Goal: Task Accomplishment & Management: Use online tool/utility

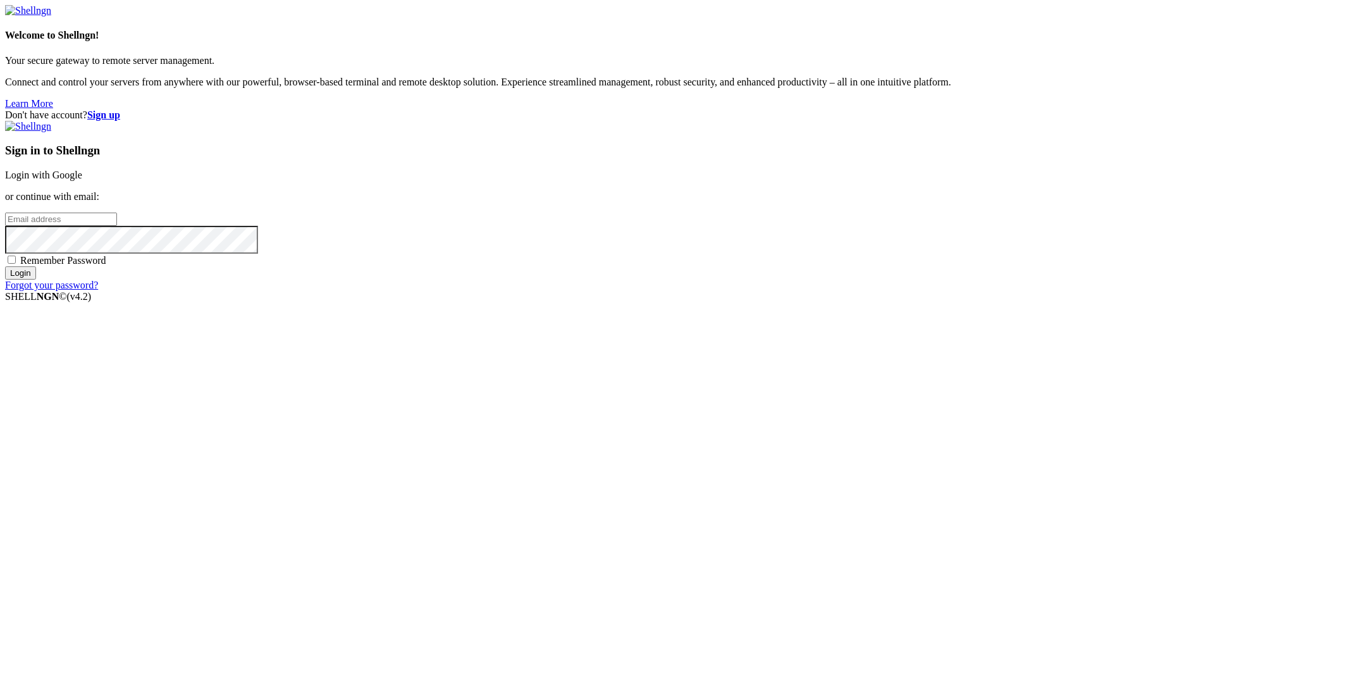
click at [82, 180] on link "Login with Google" at bounding box center [43, 174] width 77 height 11
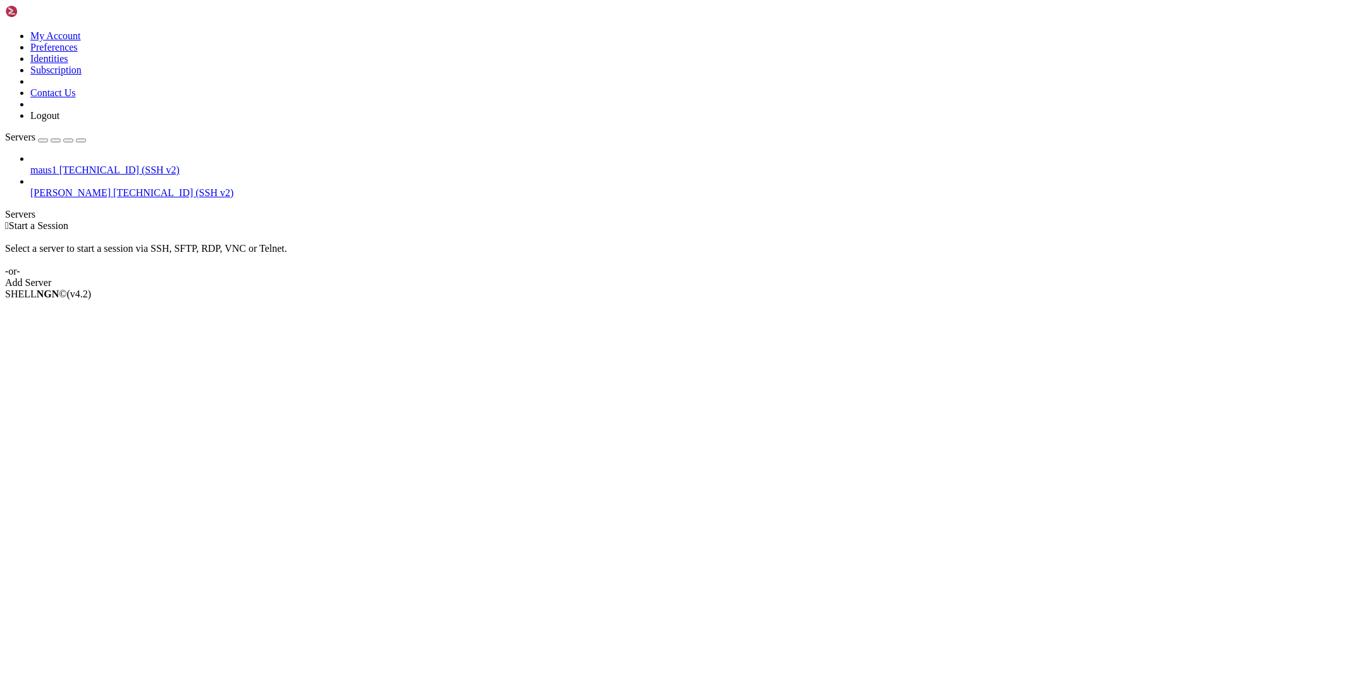
click at [109, 187] on span "[PERSON_NAME]" at bounding box center [70, 192] width 80 height 11
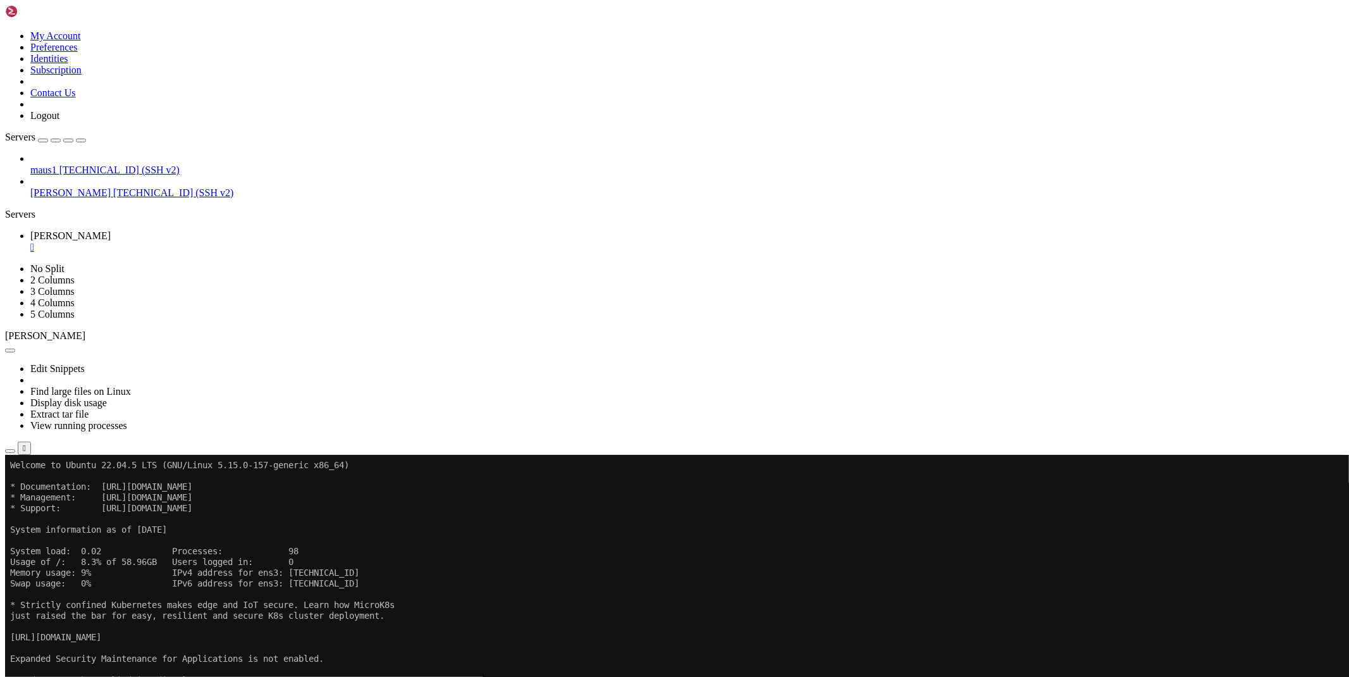
drag, startPoint x: 67, startPoint y: 412, endPoint x: 126, endPoint y: 405, distance: 59.8
click at [67, 199] on div "maus1 [TECHNICAL_ID] (SSH v2) [PERSON_NAME] [TECHNICAL_ID] (SSH v2)" at bounding box center [674, 176] width 1339 height 46
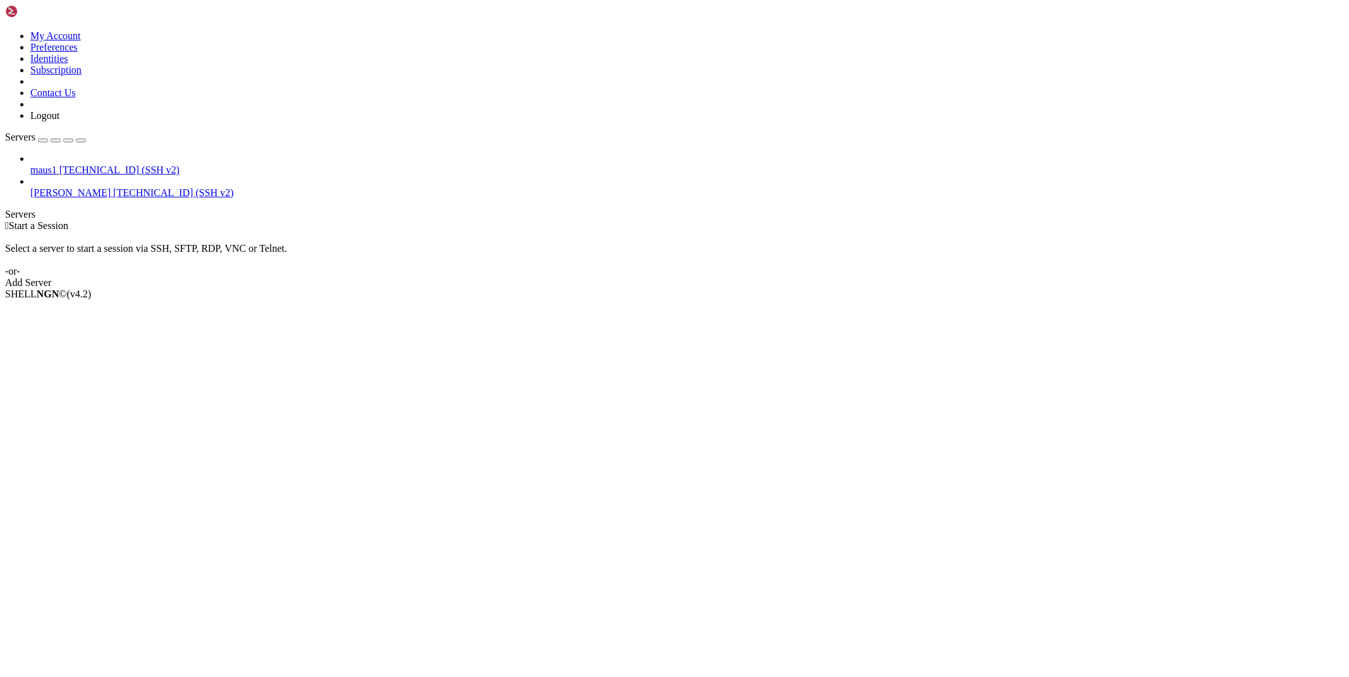
click at [60, 187] on span "[PERSON_NAME]" at bounding box center [70, 192] width 80 height 11
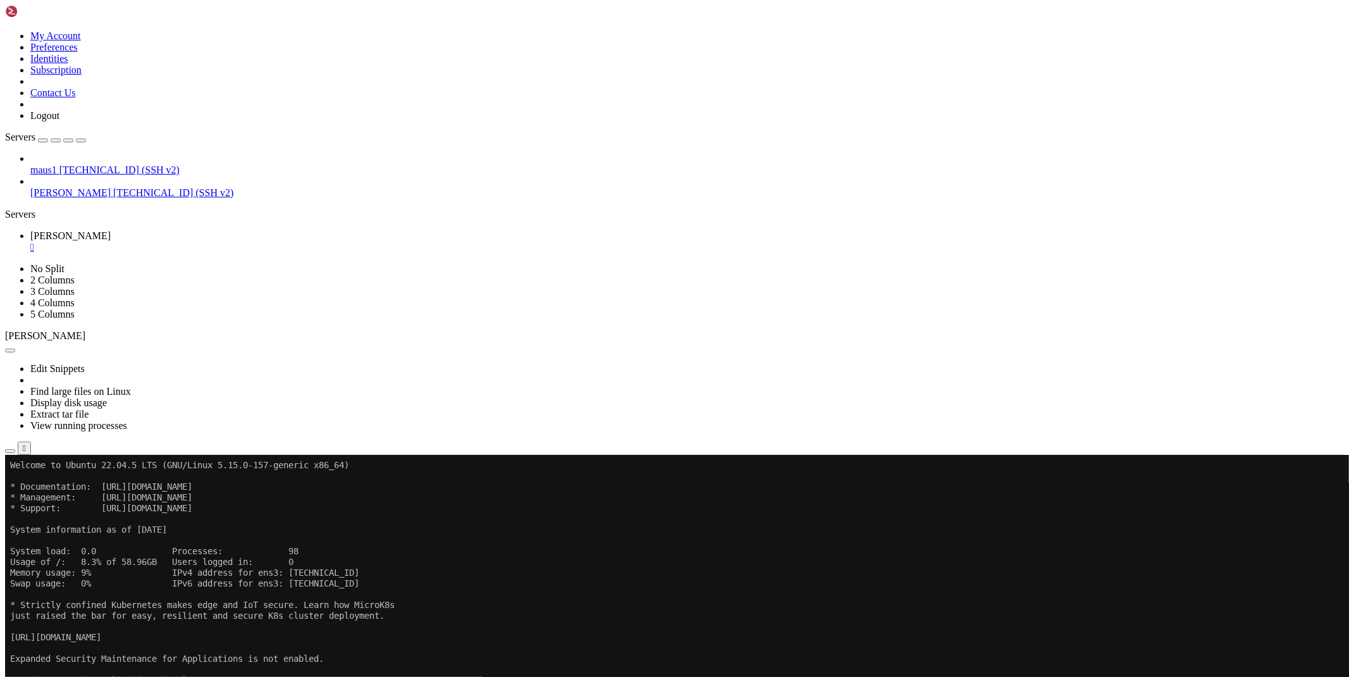
click at [5, 199] on div "maus1 [TECHNICAL_ID] (SSH v2) [PERSON_NAME] [TECHNICAL_ID] (SSH v2)" at bounding box center [674, 176] width 1339 height 46
click at [207, 341] on div "Edit Snippets Find large files on Linux Display disk usage Extract tar file Vie…" at bounding box center [674, 397] width 1339 height 113
click at [10, 451] on icon "button" at bounding box center [10, 451] width 0 height 0
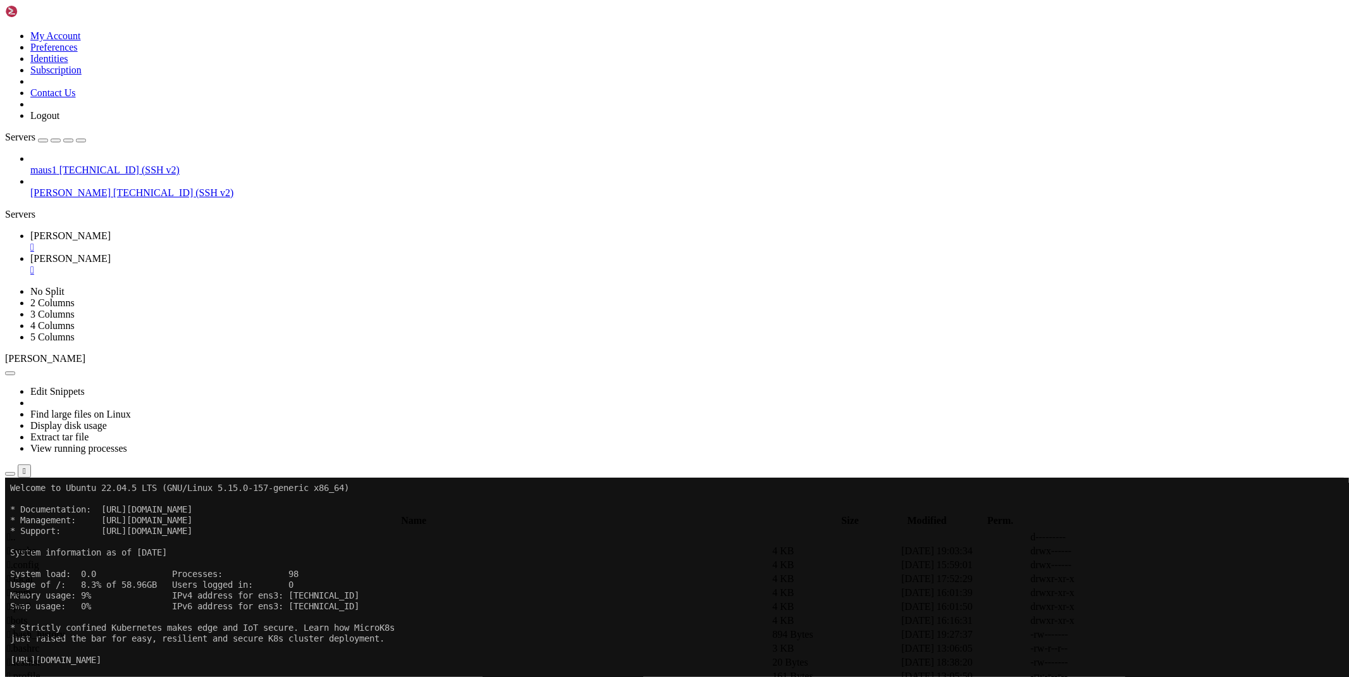
click at [28, 615] on span " bots" at bounding box center [17, 620] width 21 height 11
drag, startPoint x: 255, startPoint y: 286, endPoint x: 228, endPoint y: 235, distance: 57.7
click at [180, 230] on link "[PERSON_NAME] " at bounding box center [686, 241] width 1313 height 23
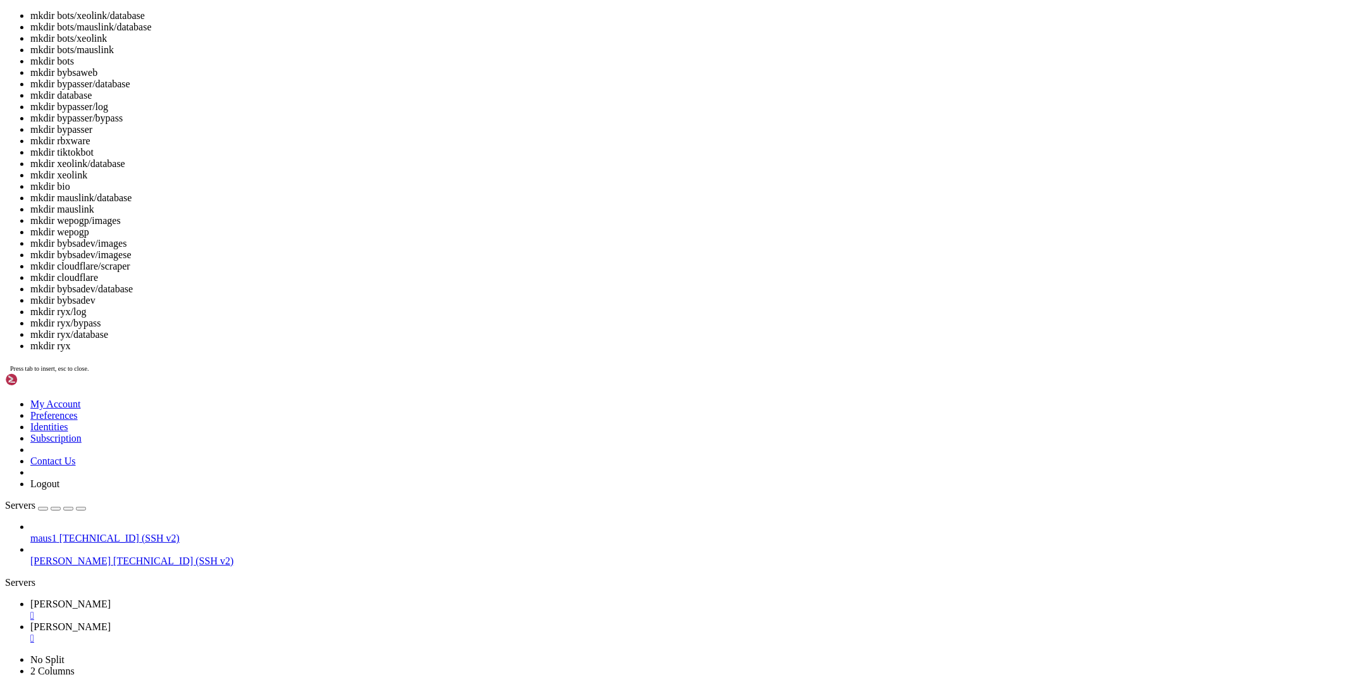
scroll to position [89, 0]
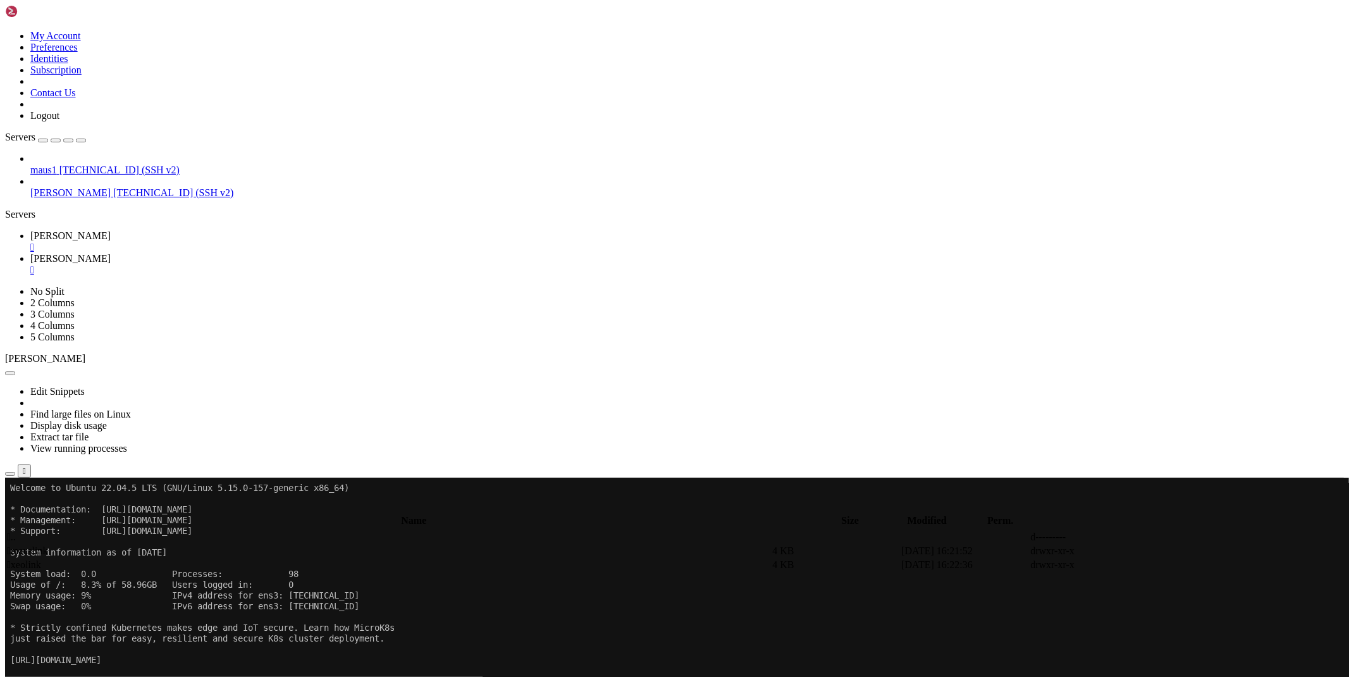
click at [111, 253] on span "[PERSON_NAME]" at bounding box center [70, 258] width 80 height 11
click at [137, 509] on div "submit" at bounding box center [137, 509] width 0 height 0
click at [206, 544] on td " baconscripts" at bounding box center [388, 550] width 764 height 13
drag, startPoint x: 292, startPoint y: 239, endPoint x: 275, endPoint y: 141, distance: 99.5
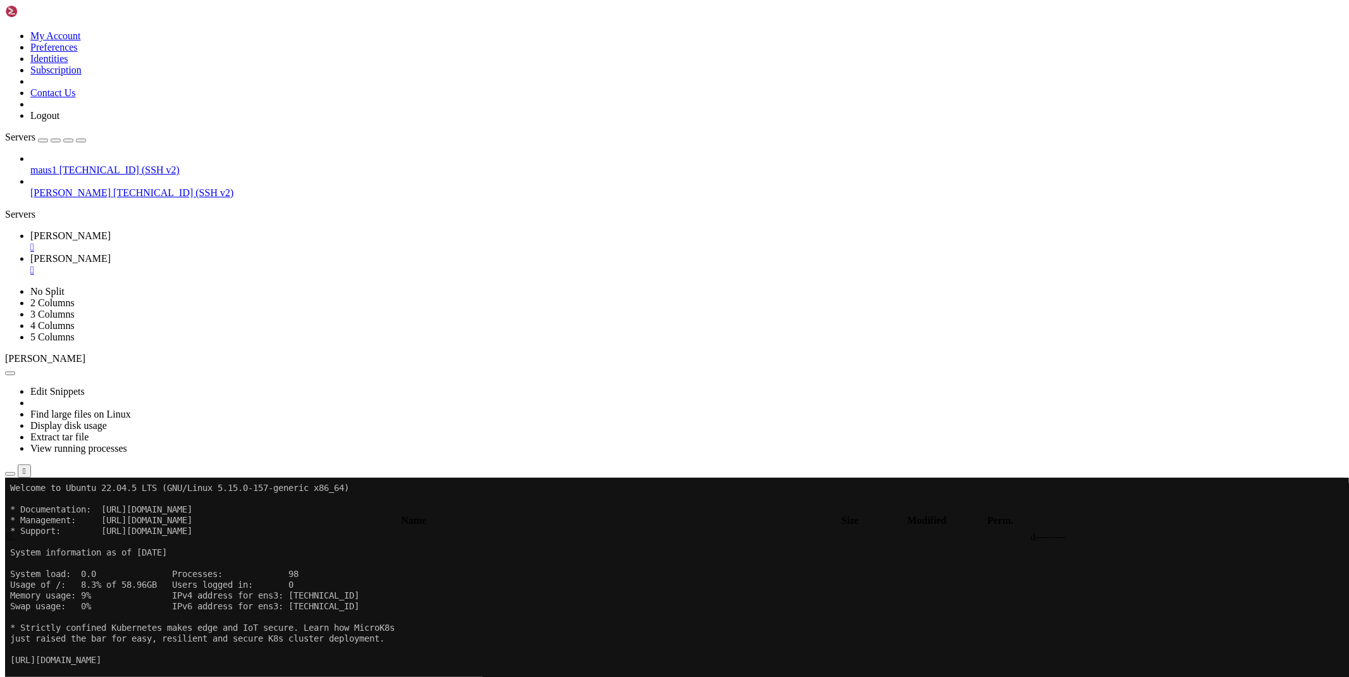
click at [111, 230] on span "[PERSON_NAME]" at bounding box center [70, 235] width 80 height 11
click at [30, 253] on icon at bounding box center [30, 258] width 0 height 11
click at [137, 509] on div "submit" at bounding box center [137, 509] width 0 height 0
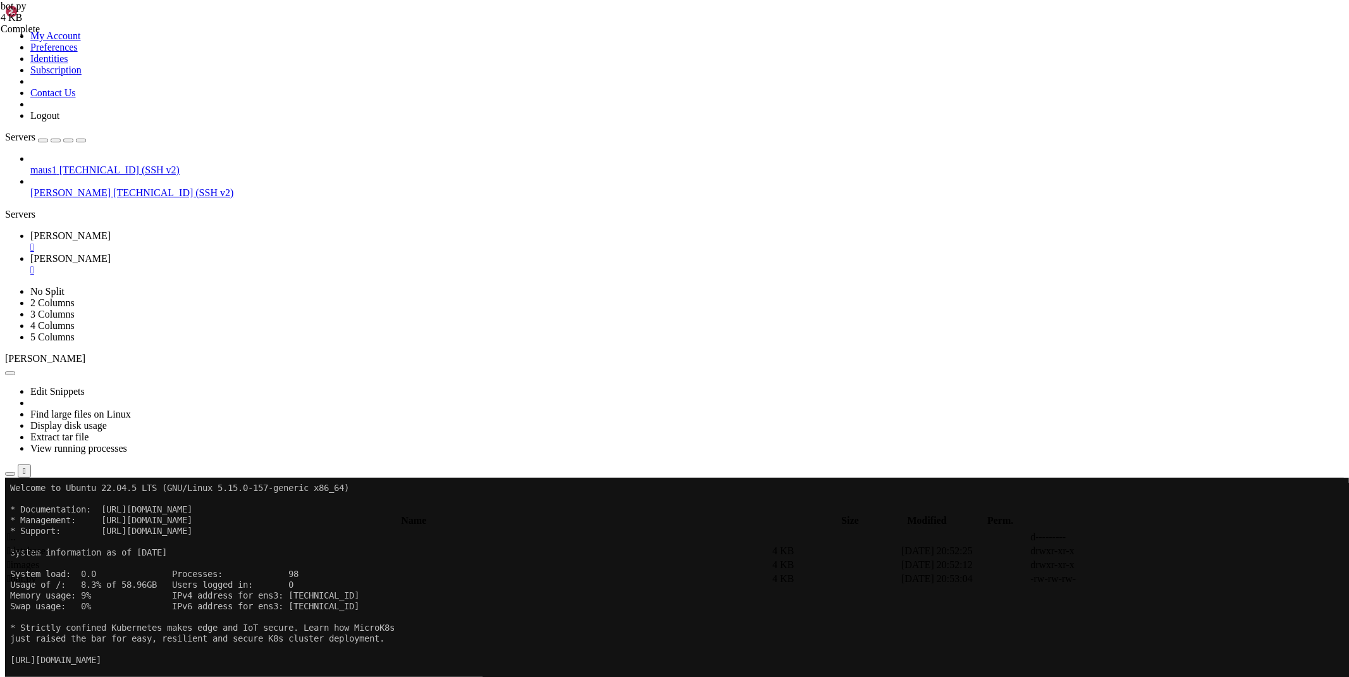
click at [39, 559] on span " images" at bounding box center [23, 564] width 32 height 11
click at [16, 531] on span " .." at bounding box center [11, 536] width 9 height 11
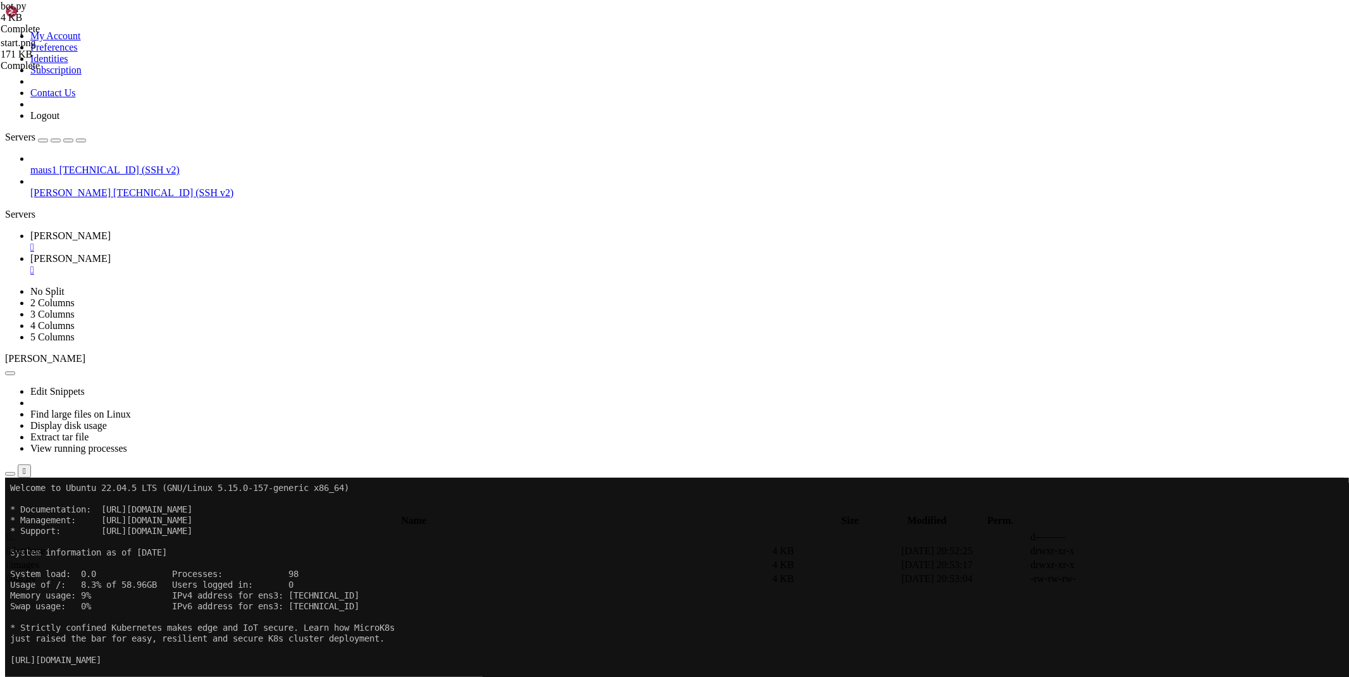
click at [46, 545] on span " database" at bounding box center [26, 550] width 39 height 11
type input "/root/bots/baconscripts/database"
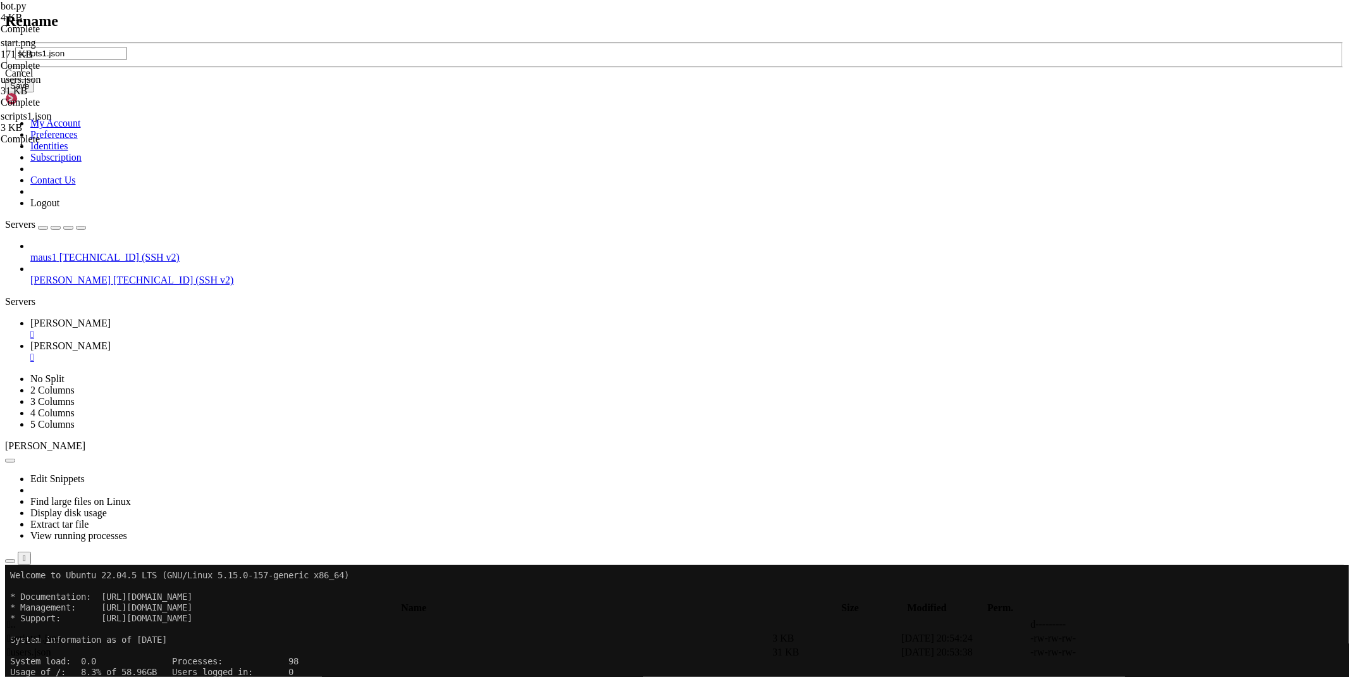
click at [127, 60] on input "scripts1.json" at bounding box center [71, 53] width 112 height 13
type input "scripts.json"
click at [34, 92] on button "Save" at bounding box center [19, 85] width 29 height 13
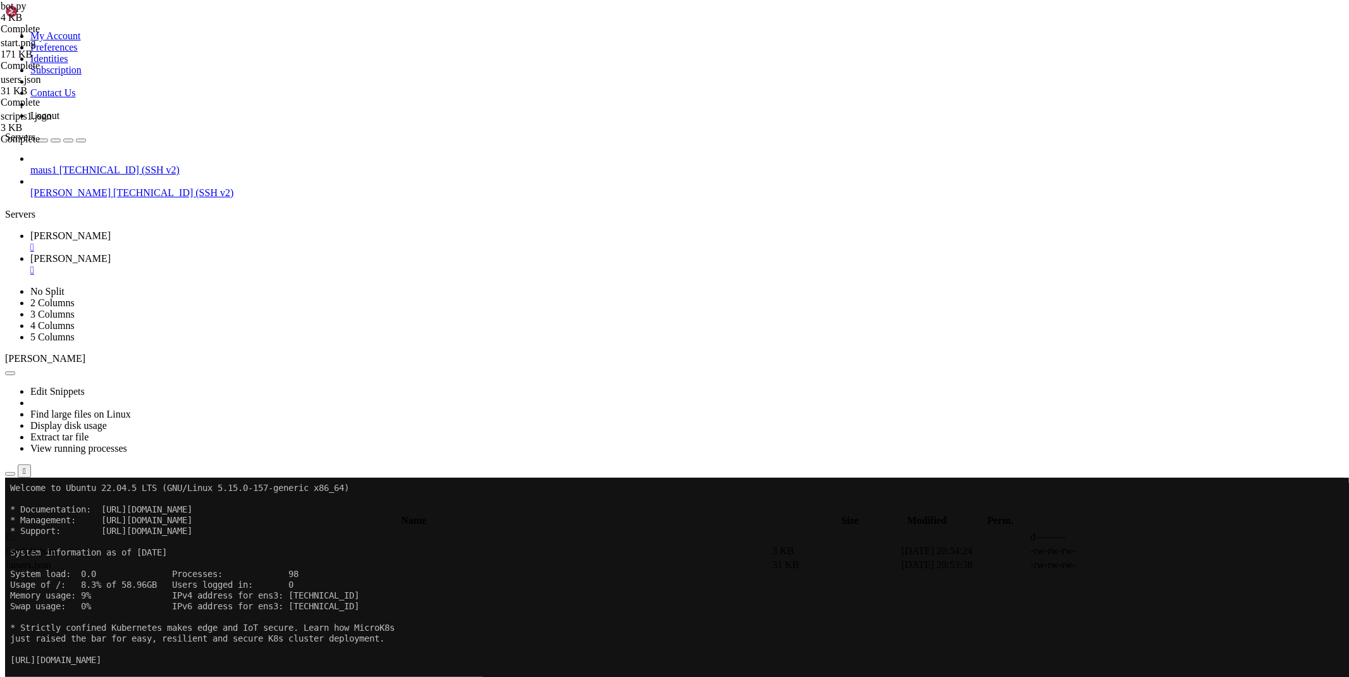
click at [16, 531] on span " .." at bounding box center [11, 536] width 9 height 11
type input "/root/bots/baconscripts"
click at [1159, 579] on link at bounding box center [1159, 579] width 0 height 0
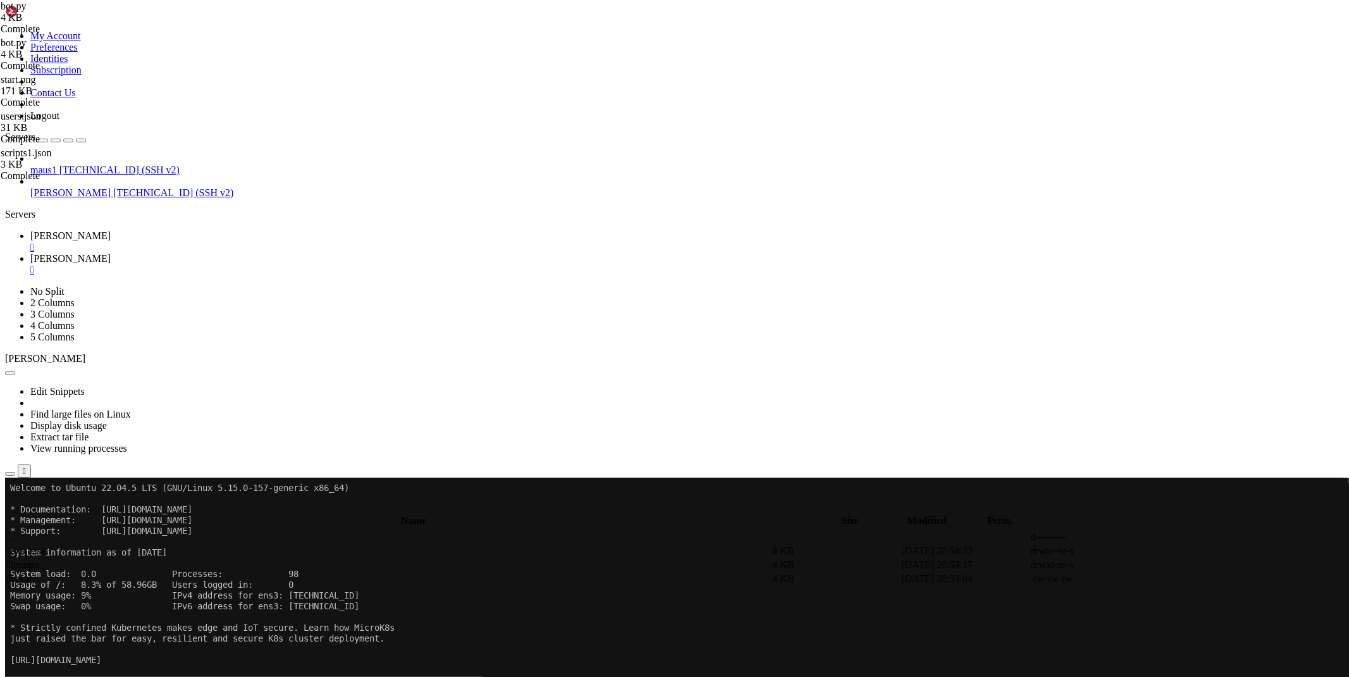
scroll to position [0, 15]
type textarea "async with [DOMAIN_NAME]('/root/bots/baconscripts/images/start.png', 'rb') as p:"
click at [111, 230] on span "[PERSON_NAME]" at bounding box center [70, 235] width 80 height 11
drag, startPoint x: 297, startPoint y: 844, endPoint x: 116, endPoint y: 845, distance: 180.9
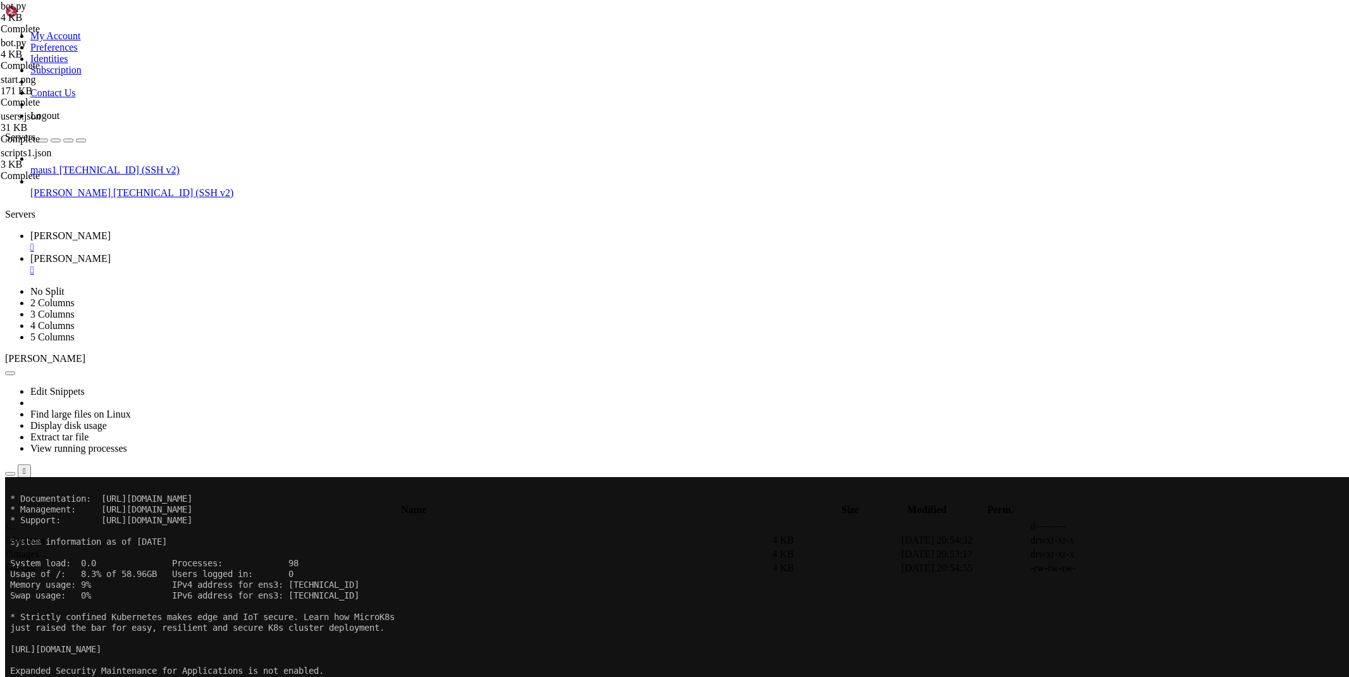
scroll to position [97, 0]
